Goal: Find specific page/section: Find specific page/section

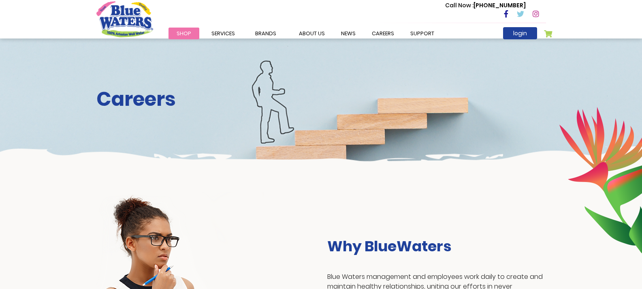
click at [380, 24] on div "Call Now : (868) 640-8824" at bounding box center [355, 14] width 381 height 28
click at [376, 30] on link "careers" at bounding box center [383, 34] width 39 height 12
click at [372, 30] on link "careers" at bounding box center [383, 34] width 39 height 12
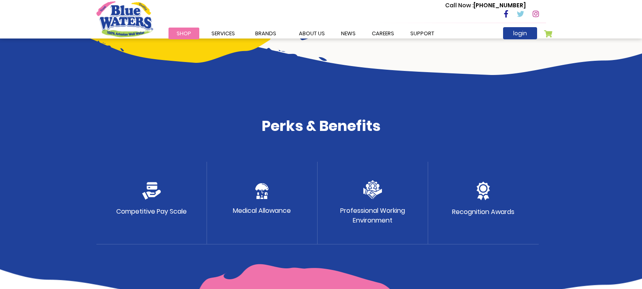
scroll to position [446, 0]
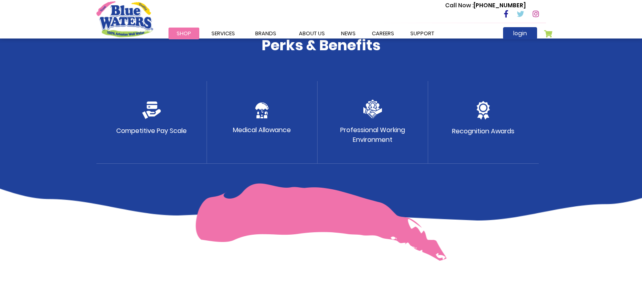
click at [154, 109] on img at bounding box center [151, 110] width 19 height 18
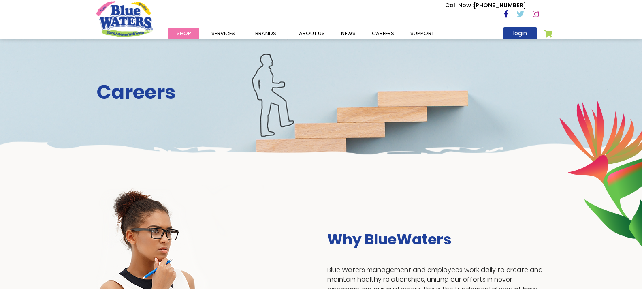
scroll to position [0, 0]
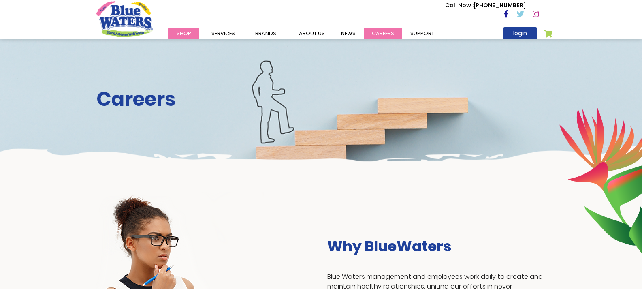
click at [371, 34] on link "careers" at bounding box center [383, 34] width 39 height 12
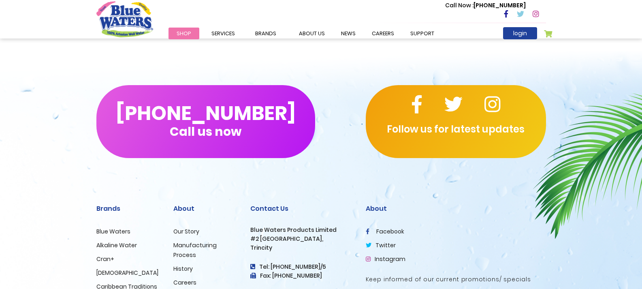
scroll to position [770, 0]
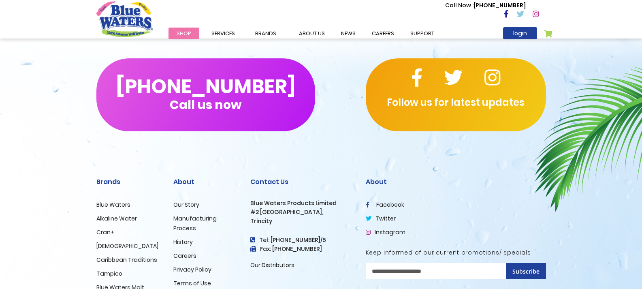
click at [192, 257] on link "Careers" at bounding box center [184, 256] width 23 height 8
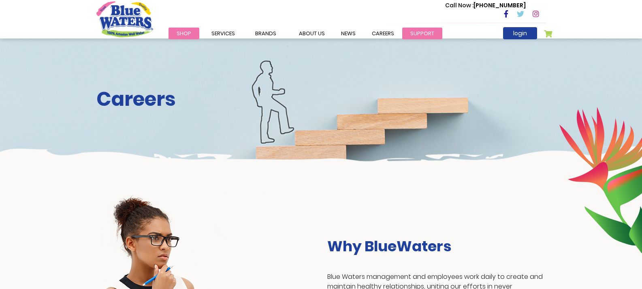
click at [419, 33] on link "support" at bounding box center [422, 34] width 40 height 12
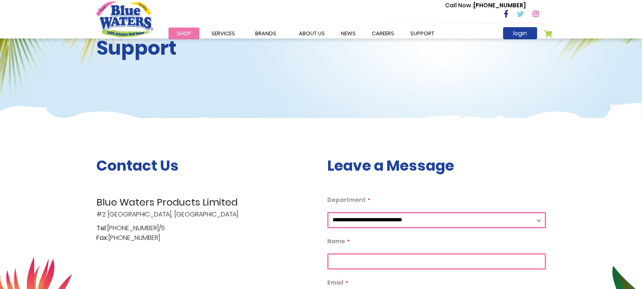
scroll to position [41, 0]
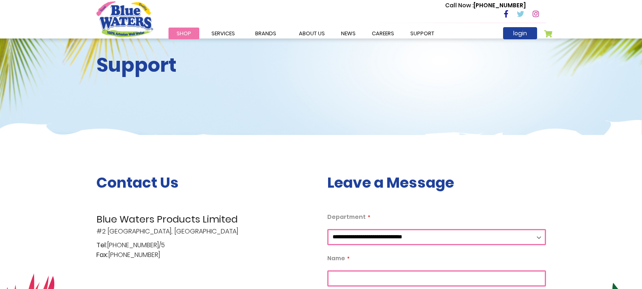
click at [380, 240] on select "**********" at bounding box center [436, 237] width 219 height 16
click at [227, 122] on img at bounding box center [321, 180] width 642 height 120
